Goal: Connect with others: Connect with others

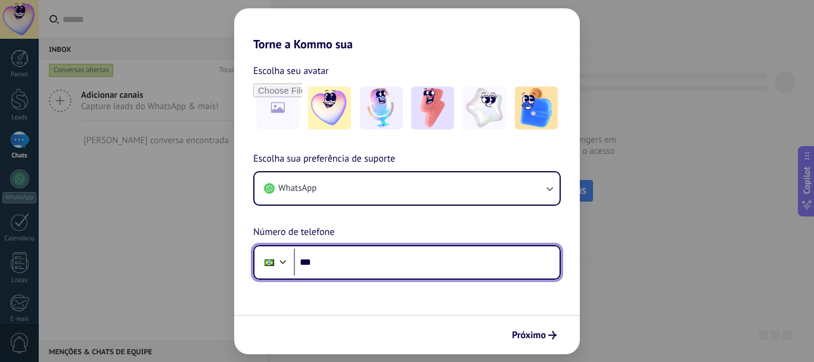
click at [385, 256] on input "***" at bounding box center [427, 262] width 266 height 27
type input "**********"
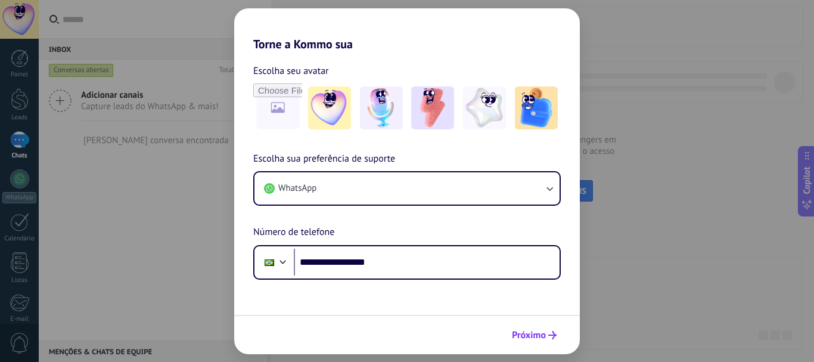
click at [526, 335] on span "Próximo" at bounding box center [529, 335] width 34 height 8
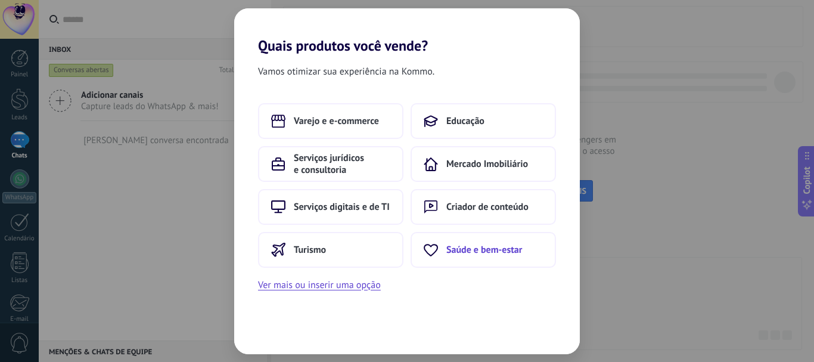
click at [513, 255] on span "Saúde e bem-estar" at bounding box center [485, 250] width 76 height 12
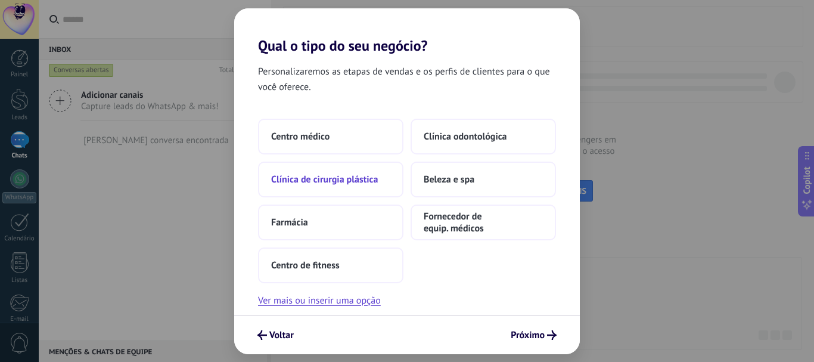
click at [376, 165] on button "Clínica de cirurgia plástica" at bounding box center [330, 180] width 145 height 36
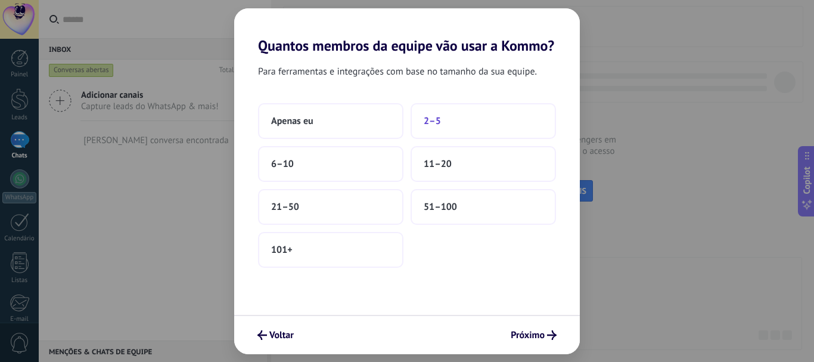
click at [432, 110] on button "2–5" at bounding box center [483, 121] width 145 height 36
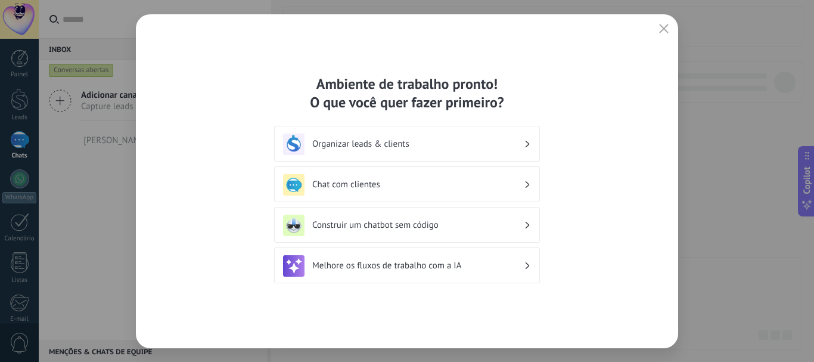
click at [438, 136] on div "Organizar leads & clients" at bounding box center [407, 144] width 248 height 21
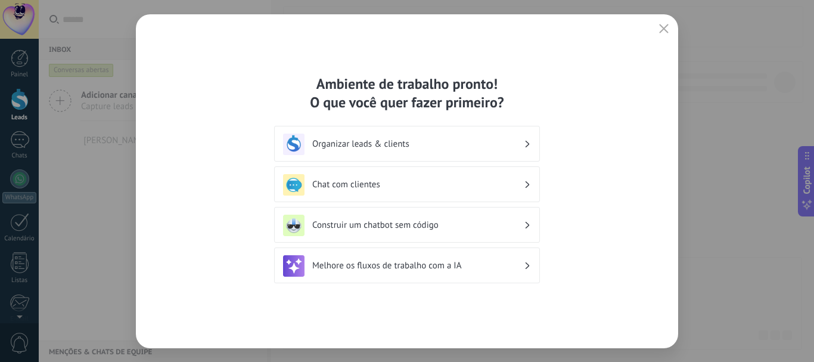
click at [445, 192] on div "Chat com clientes" at bounding box center [407, 184] width 248 height 21
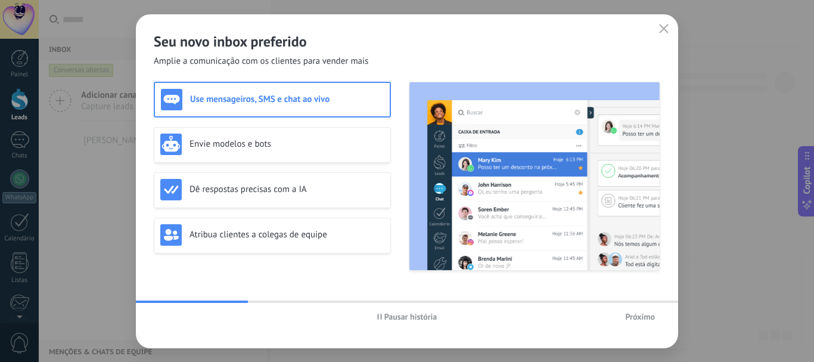
click at [634, 310] on button "Próximo" at bounding box center [640, 317] width 41 height 18
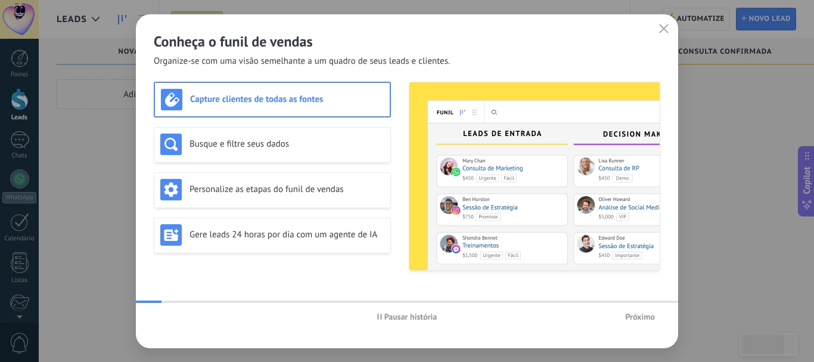
click at [634, 310] on button "Próximo" at bounding box center [640, 317] width 41 height 18
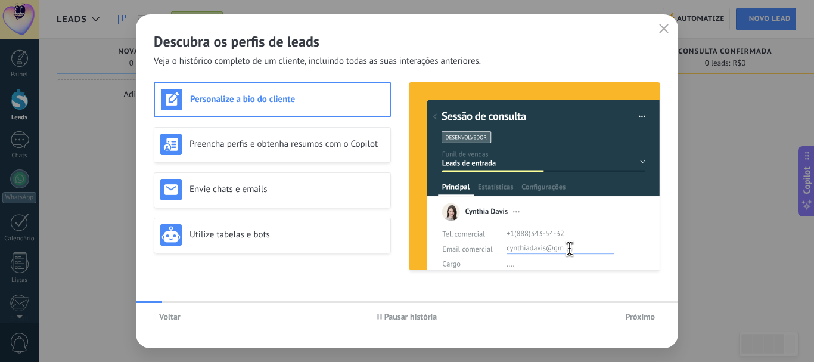
click at [634, 310] on button "Próximo" at bounding box center [640, 317] width 41 height 18
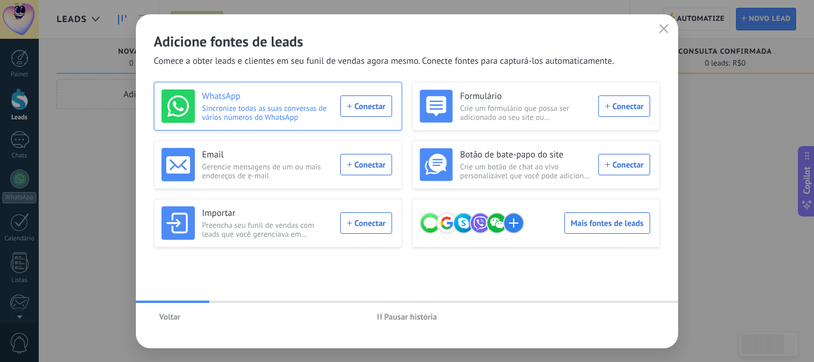
click at [371, 109] on div "WhatsApp Sincronize todas as suas conversas de vários números do WhatsApp Conec…" at bounding box center [277, 105] width 231 height 33
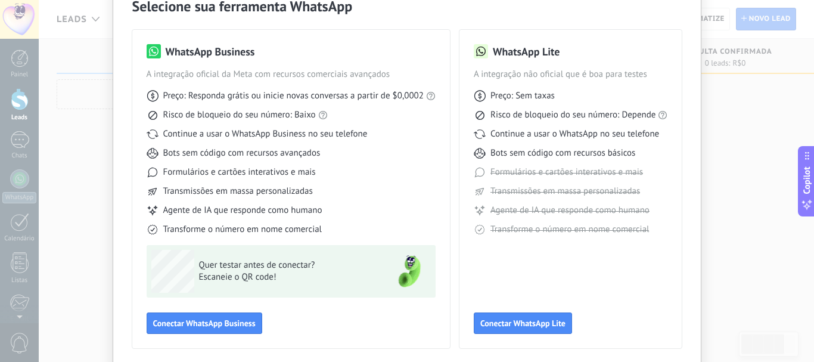
scroll to position [93, 0]
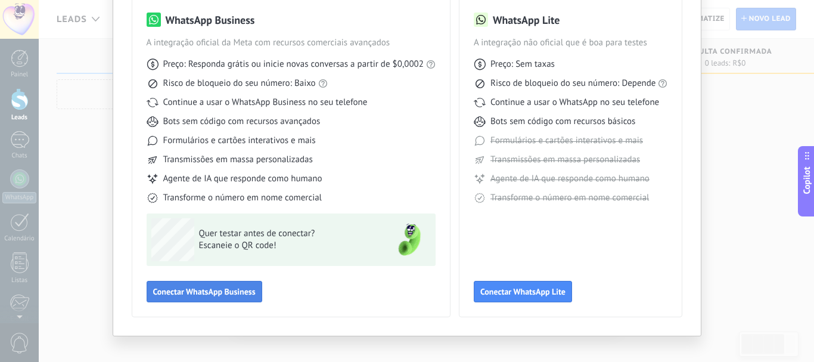
click at [243, 291] on span "Conectar WhatsApp Business" at bounding box center [204, 291] width 103 height 8
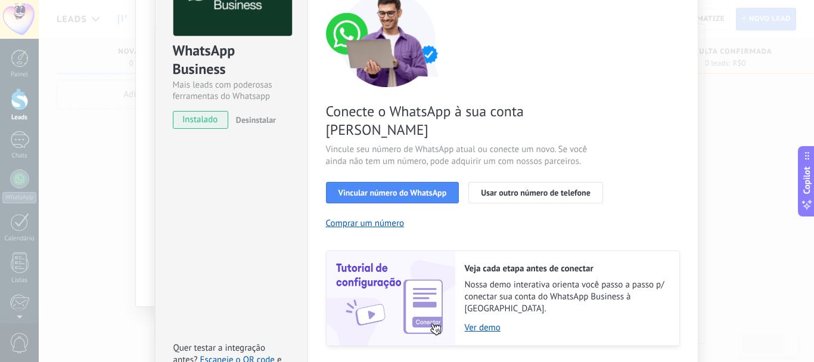
scroll to position [152, 0]
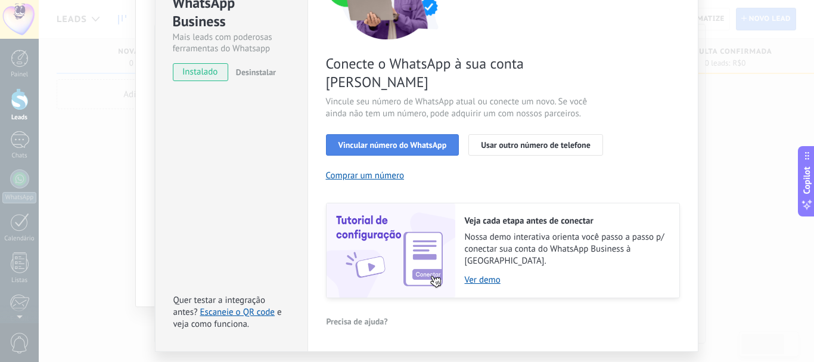
click at [442, 134] on button "Vincular número do WhatsApp" at bounding box center [393, 144] width 134 height 21
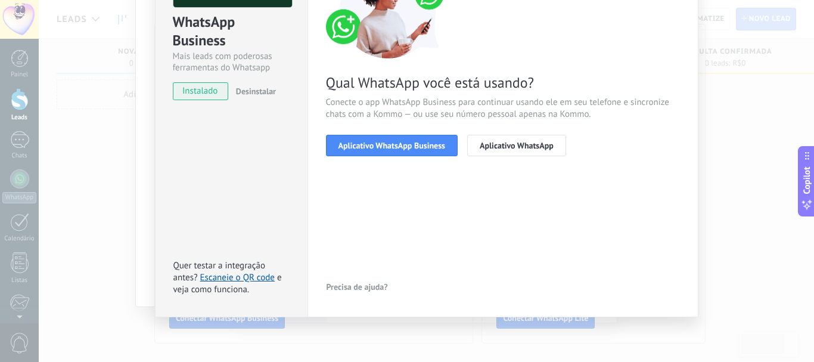
scroll to position [115, 0]
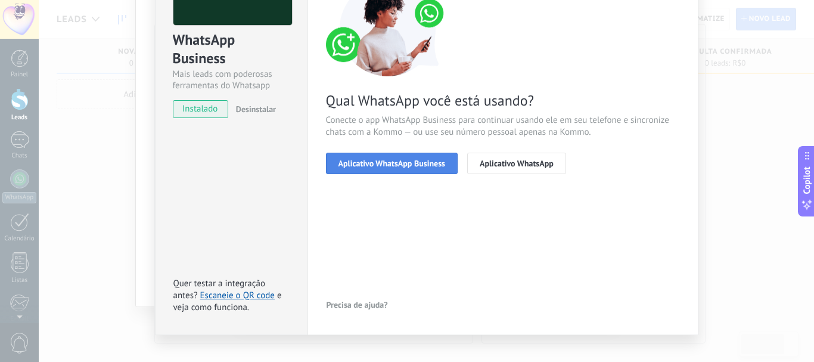
click at [433, 162] on span "Aplicativo WhatsApp Business" at bounding box center [392, 163] width 107 height 8
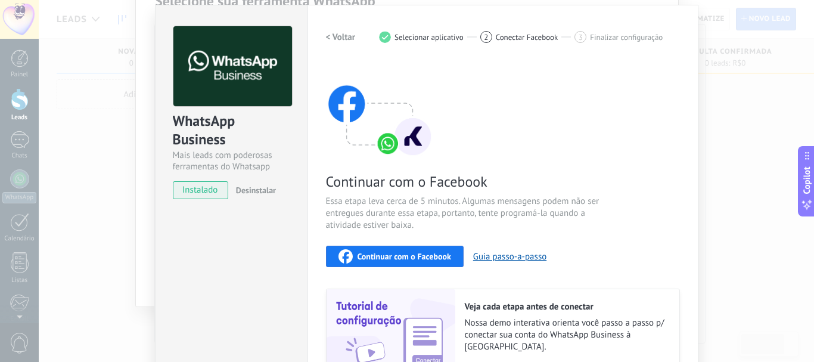
scroll to position [41, 0]
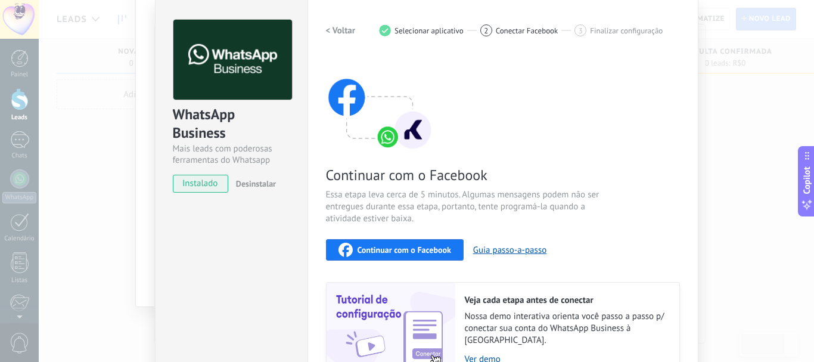
click at [433, 246] on span "Continuar com o Facebook" at bounding box center [405, 250] width 94 height 8
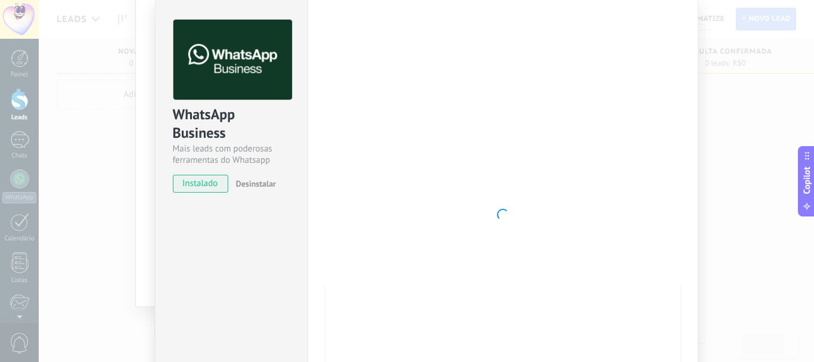
click at [656, 38] on div at bounding box center [503, 215] width 354 height 390
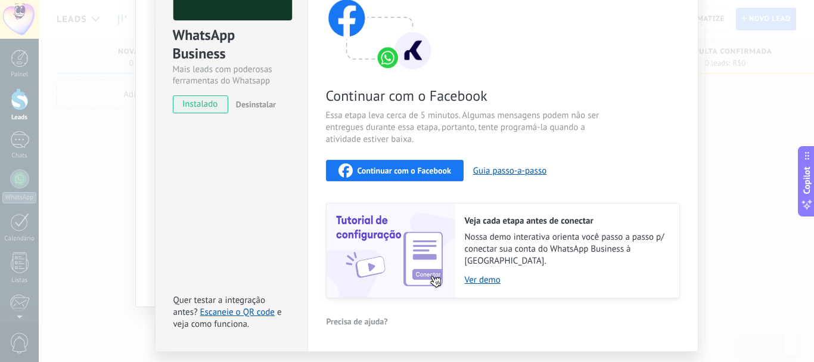
scroll to position [145, 0]
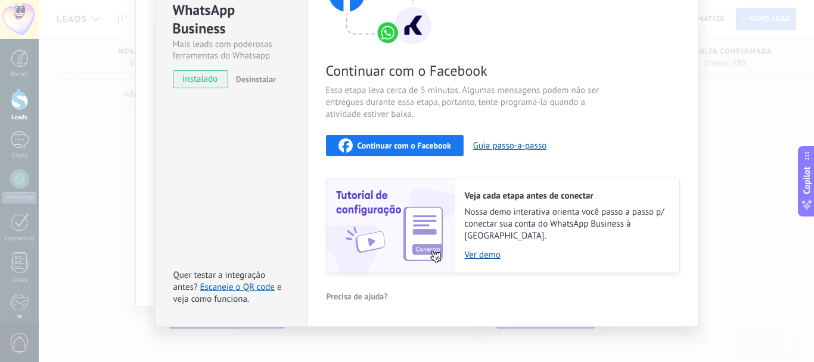
click at [454, 153] on button "Continuar com o Facebook" at bounding box center [395, 145] width 138 height 21
click at [433, 151] on div "Continuar com o Facebook" at bounding box center [395, 145] width 113 height 14
